Goal: Transaction & Acquisition: Subscribe to service/newsletter

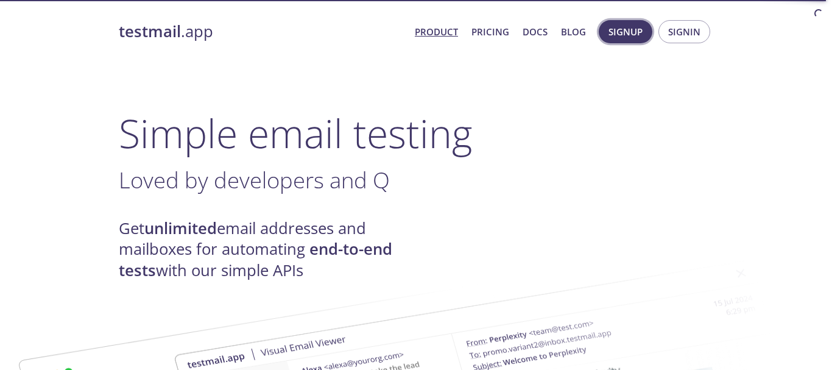
click at [620, 28] on span "Signup" at bounding box center [626, 32] width 34 height 16
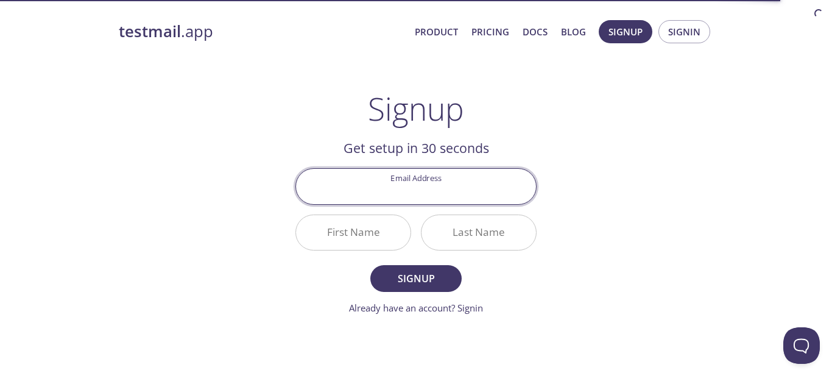
click at [416, 186] on input "Email Address" at bounding box center [416, 186] width 240 height 35
click at [438, 191] on input "Email Address" at bounding box center [416, 186] width 240 height 35
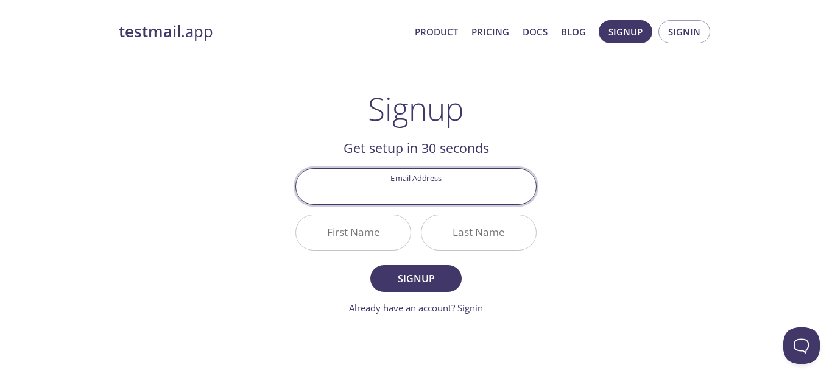
click at [414, 191] on input "Email Address" at bounding box center [416, 186] width 240 height 35
paste input "ninadcyber88@[EMAIL_ADDRESS][DOMAIN_NAME]"
type input "ninadcyber88@[EMAIL_ADDRESS][DOMAIN_NAME]"
click at [391, 233] on input "First Name" at bounding box center [353, 232] width 115 height 35
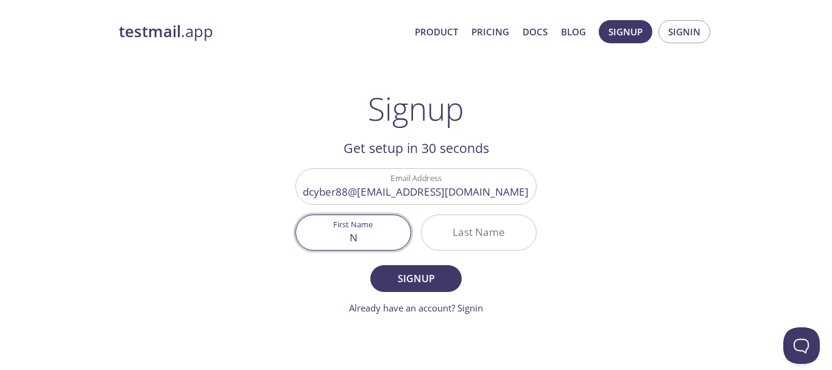
type input "N"
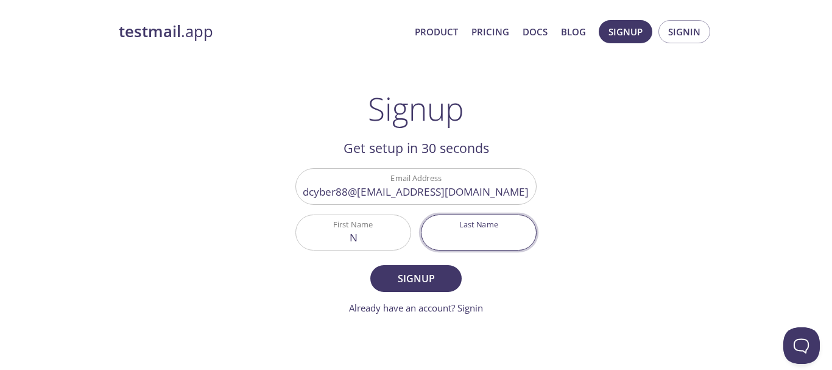
click at [485, 234] on input "Last Name" at bounding box center [479, 232] width 115 height 35
type input "p"
click at [421, 275] on span "Signup" at bounding box center [416, 278] width 65 height 17
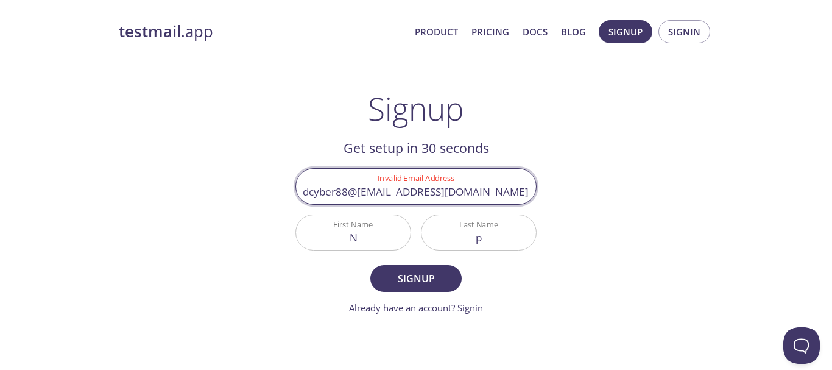
click at [417, 191] on input "ninadcyber88@gmail.comprofileimageninadcyber88@gmail.com" at bounding box center [416, 186] width 240 height 35
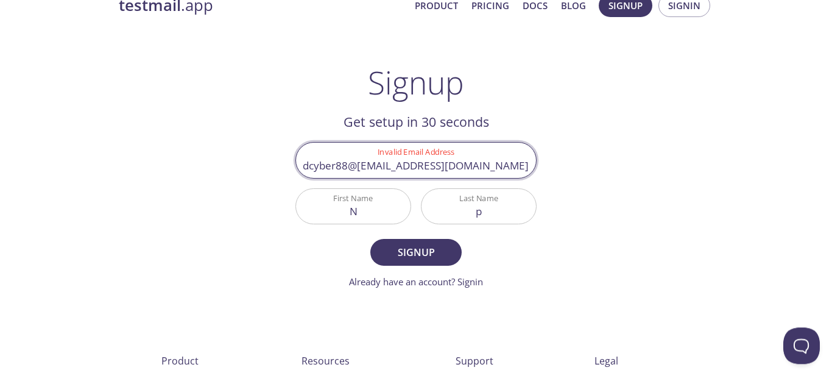
scroll to position [0, 0]
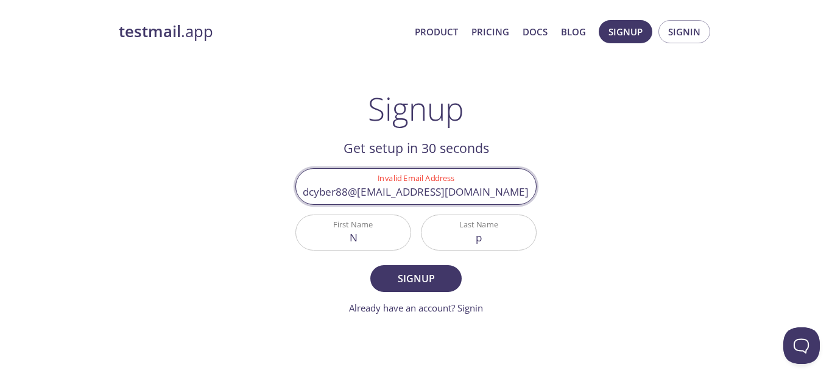
click at [486, 136] on div "Signup Get setup in 30 seconds Invalid Email Address ninadcyber88@gmail.comprof…" at bounding box center [416, 202] width 241 height 225
drag, startPoint x: 402, startPoint y: 191, endPoint x: 274, endPoint y: 199, distance: 128.8
click at [296, 199] on input "ninadcyber88@gmail.comprofileimageninadcyber88@gmail.com" at bounding box center [416, 186] width 240 height 35
type input "ninadcyber88@gmail.com"
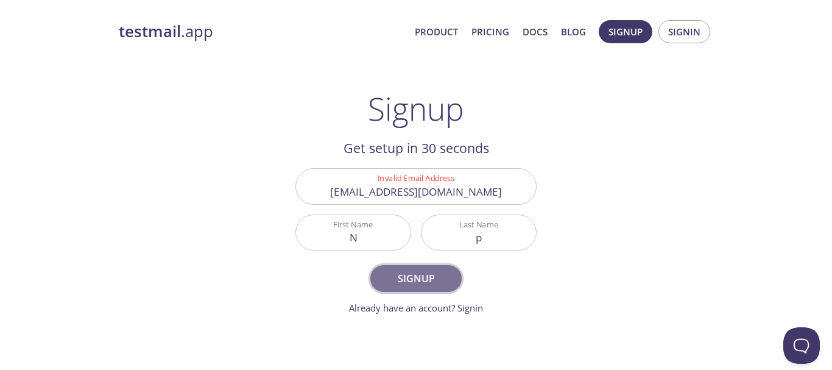
click at [422, 279] on span "Signup" at bounding box center [416, 278] width 65 height 17
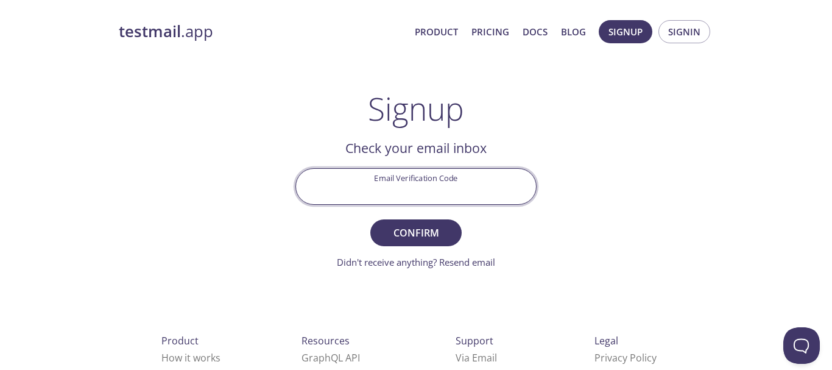
click at [402, 183] on input "Email Verification Code" at bounding box center [416, 186] width 240 height 35
paste input "ZN83N2D"
type input "ZN83N2D"
click at [416, 230] on span "Confirm" at bounding box center [416, 232] width 65 height 17
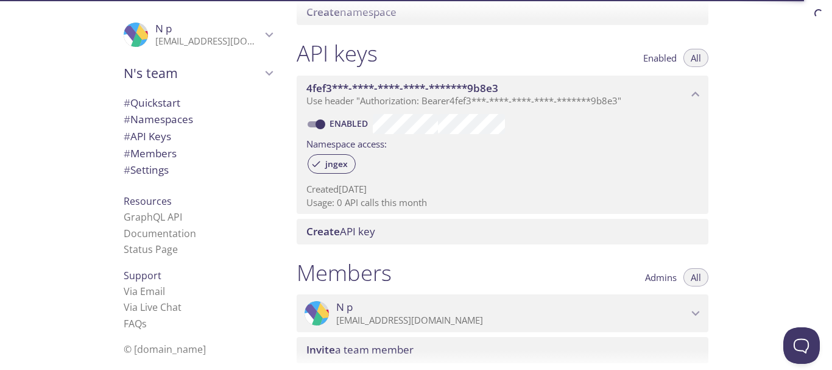
scroll to position [293, 0]
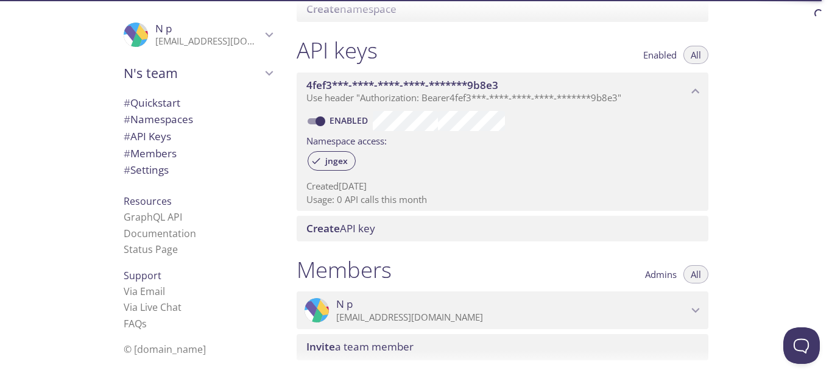
click at [311, 122] on input "Enabled" at bounding box center [321, 121] width 44 height 15
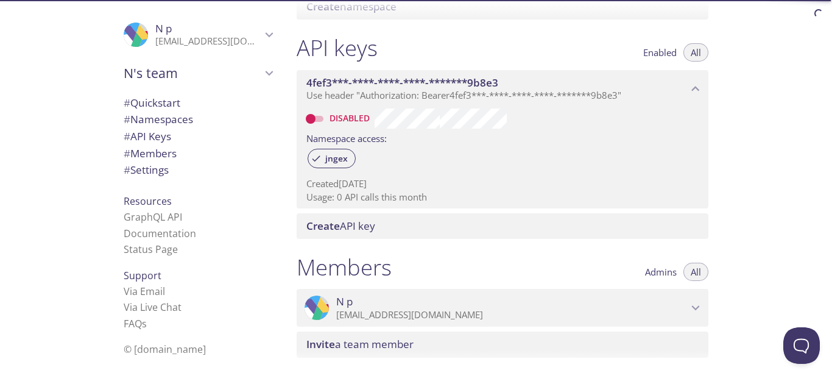
scroll to position [277, 0]
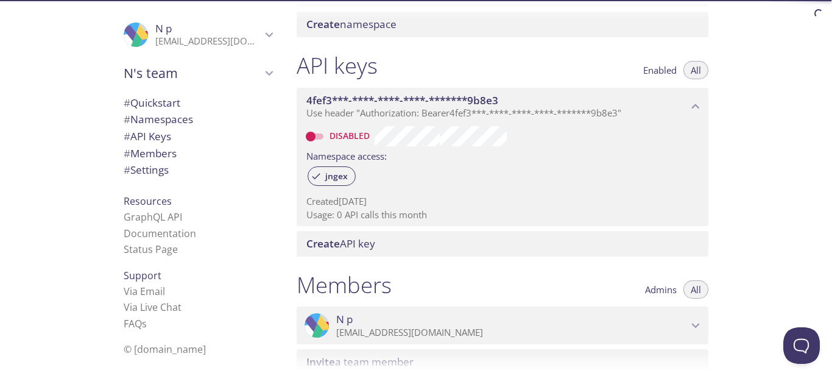
click at [318, 139] on input "Disabled" at bounding box center [311, 136] width 44 height 15
checkbox input "true"
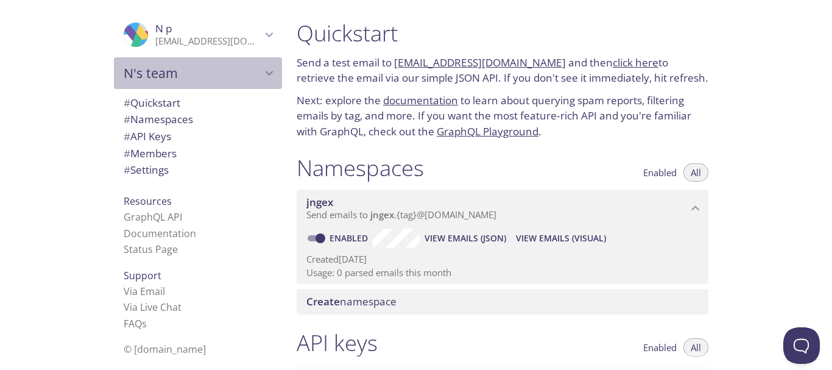
click at [269, 71] on icon "N's team" at bounding box center [269, 73] width 16 height 16
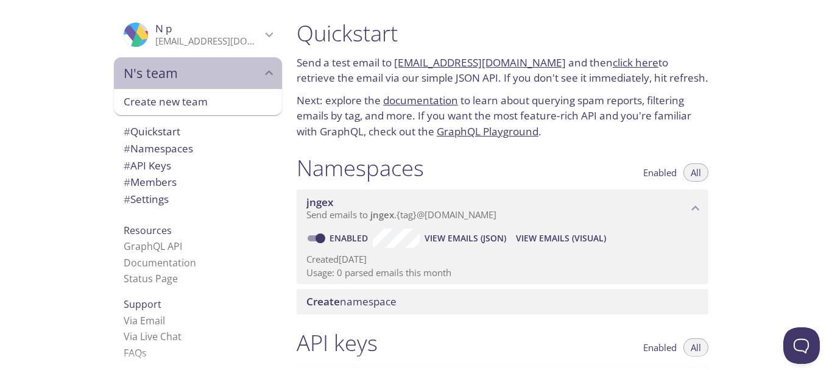
click at [269, 71] on icon "N's team" at bounding box center [270, 72] width 8 height 5
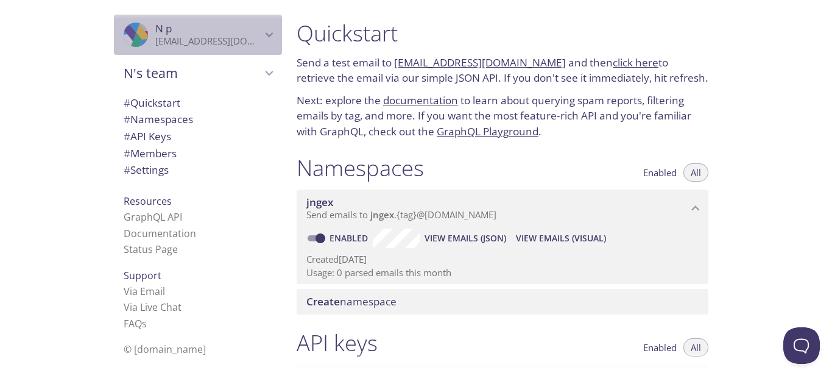
click at [274, 34] on icon "N p" at bounding box center [269, 35] width 16 height 16
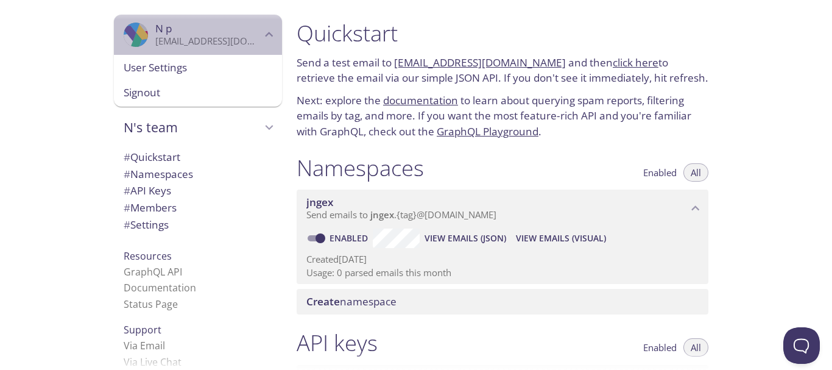
click at [274, 34] on icon "N p" at bounding box center [269, 35] width 16 height 16
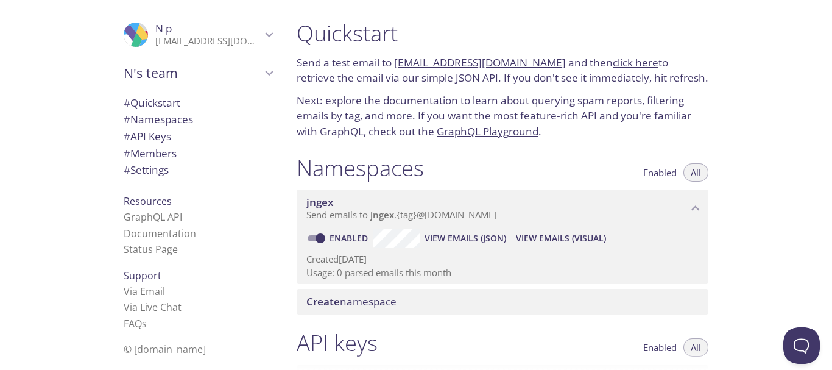
click at [274, 34] on icon "N p" at bounding box center [269, 35] width 16 height 16
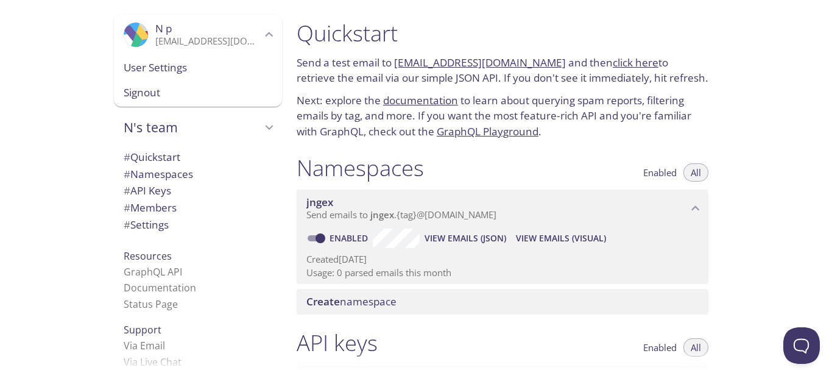
click at [182, 63] on span "User Settings" at bounding box center [198, 68] width 149 height 16
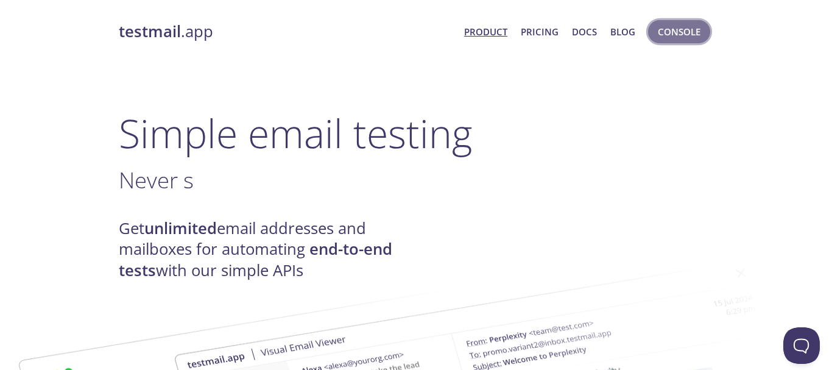
click at [684, 30] on span "Console" at bounding box center [679, 32] width 43 height 16
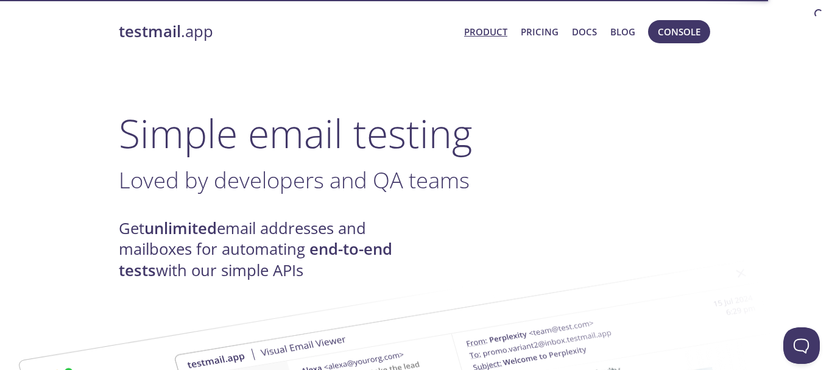
click at [489, 30] on link "Product" at bounding box center [485, 32] width 43 height 16
